Goal: Task Accomplishment & Management: Manage account settings

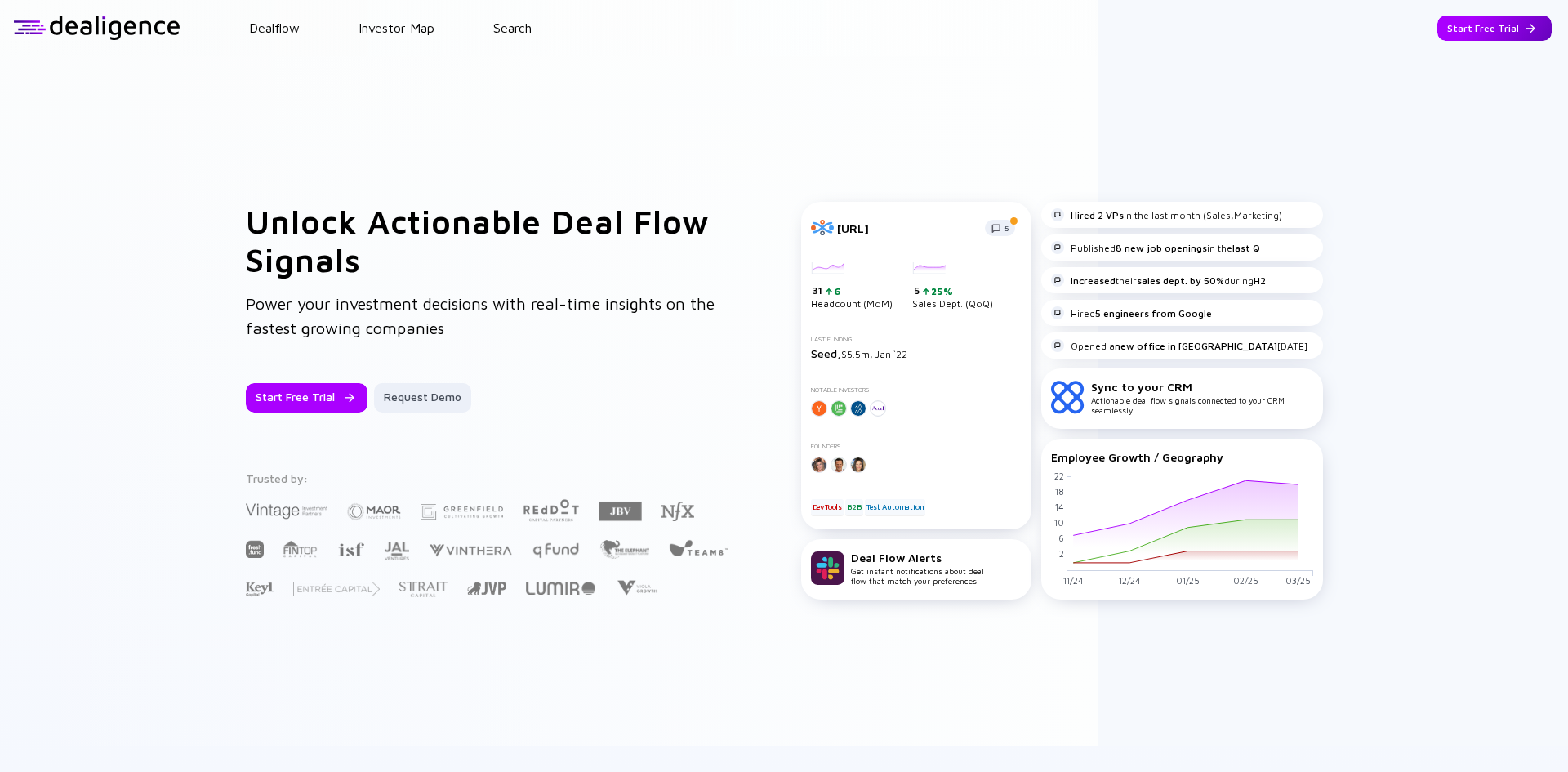
click at [1489, 26] on div "Start Free Trial" at bounding box center [1495, 27] width 114 height 25
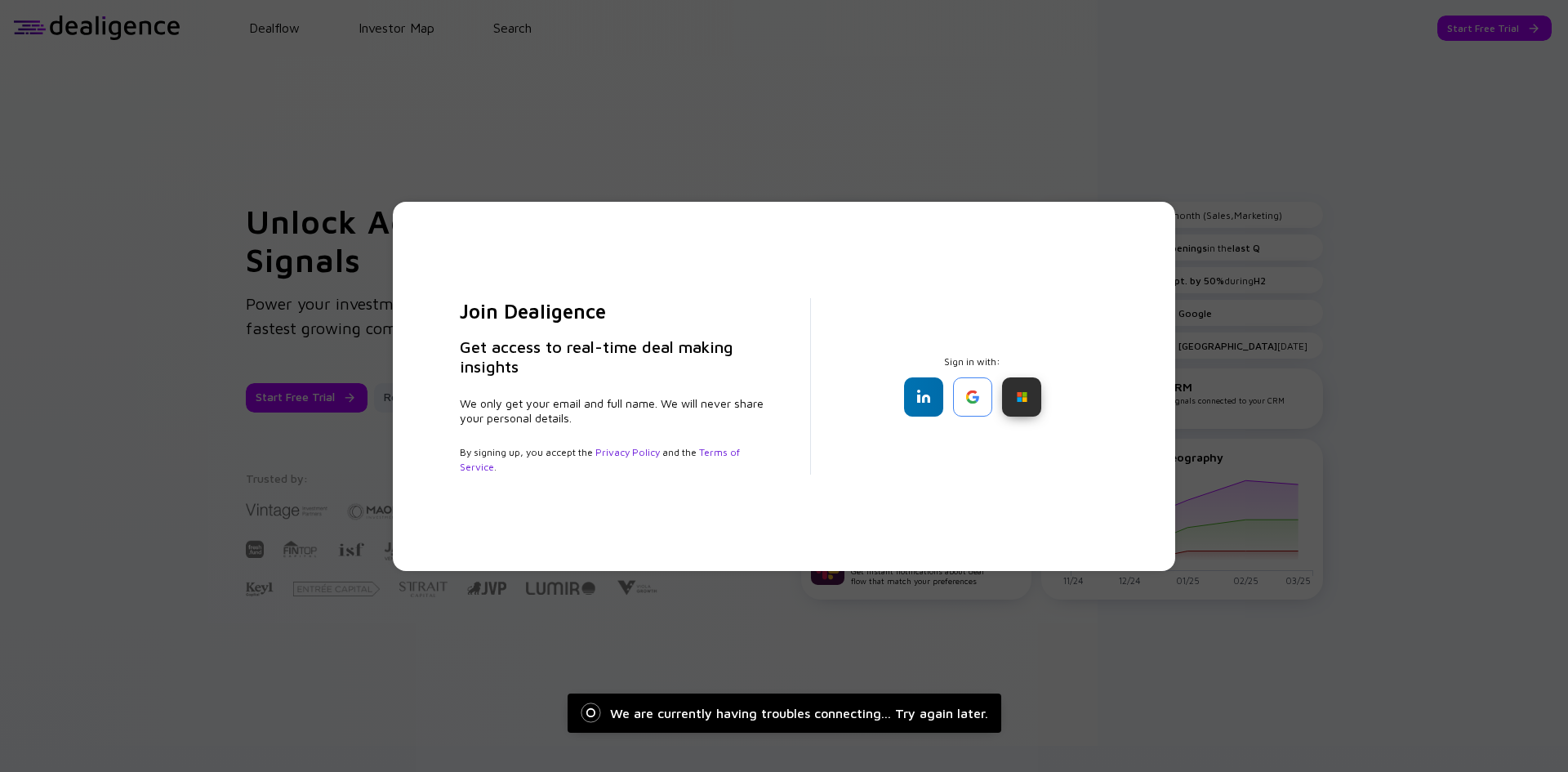
click at [1013, 396] on div at bounding box center [1022, 397] width 40 height 40
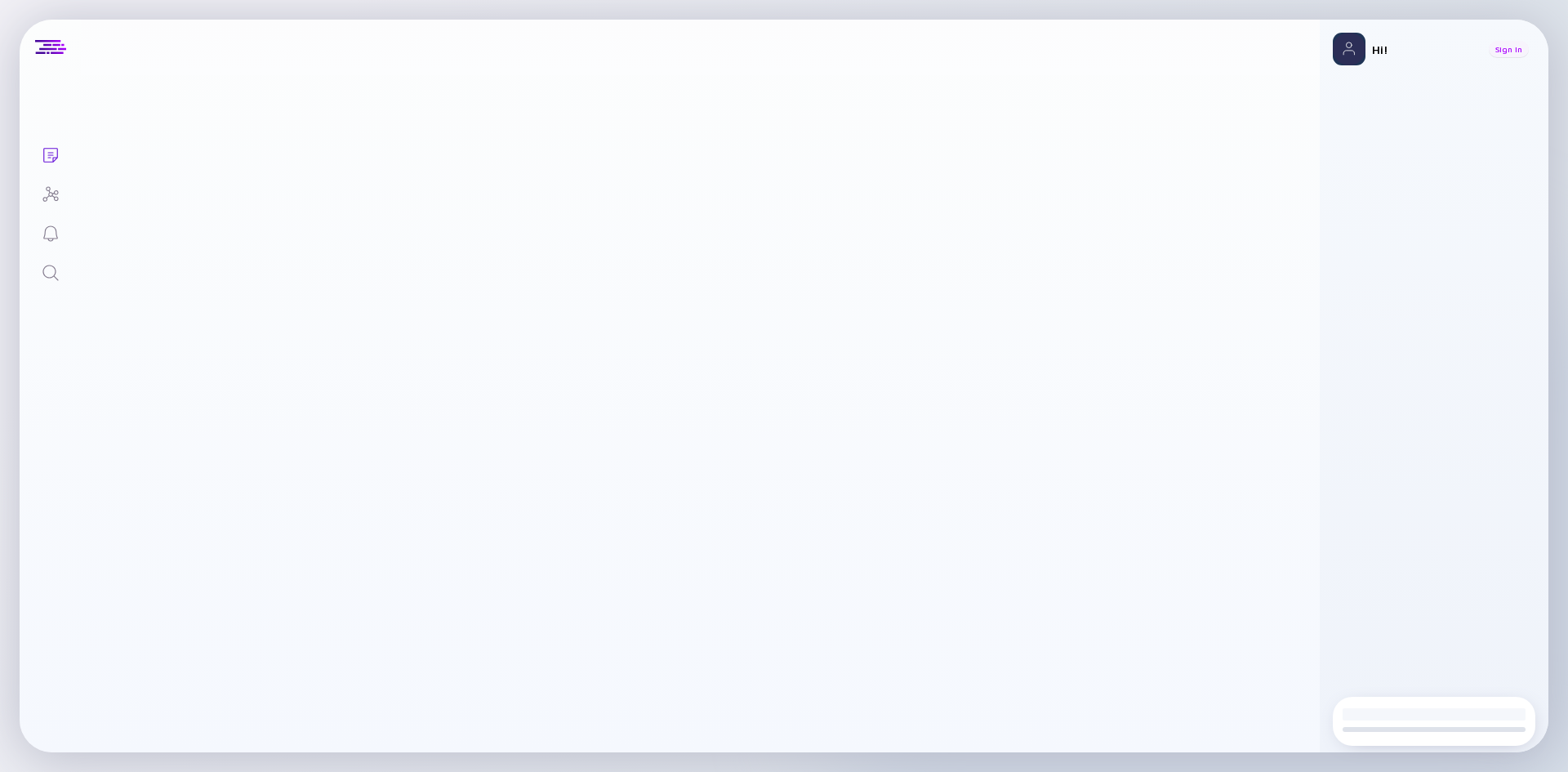
click at [1525, 50] on div "Sign In" at bounding box center [1509, 48] width 40 height 16
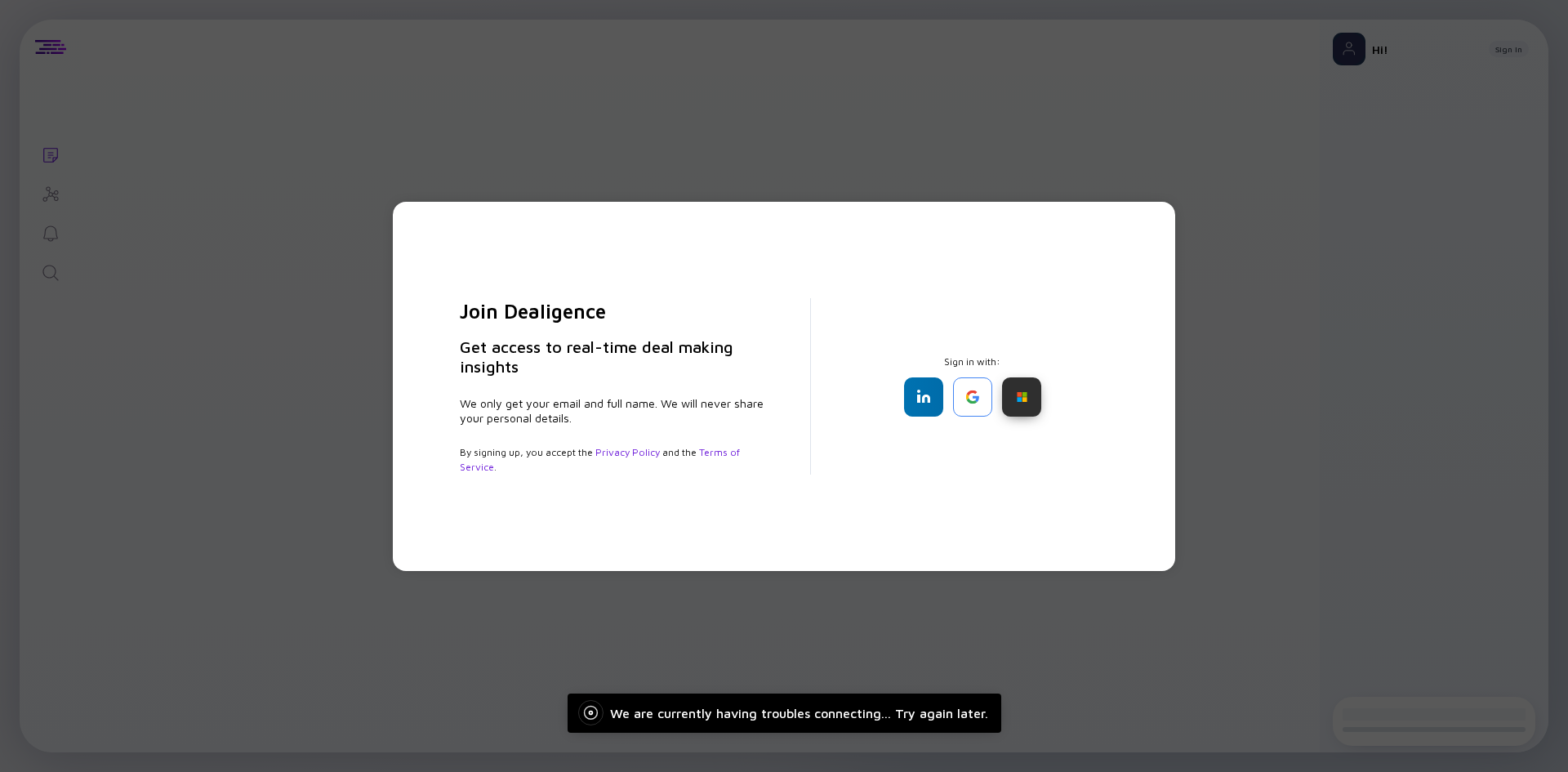
click at [1031, 389] on div at bounding box center [1022, 397] width 40 height 40
